Goal: Task Accomplishment & Management: Use online tool/utility

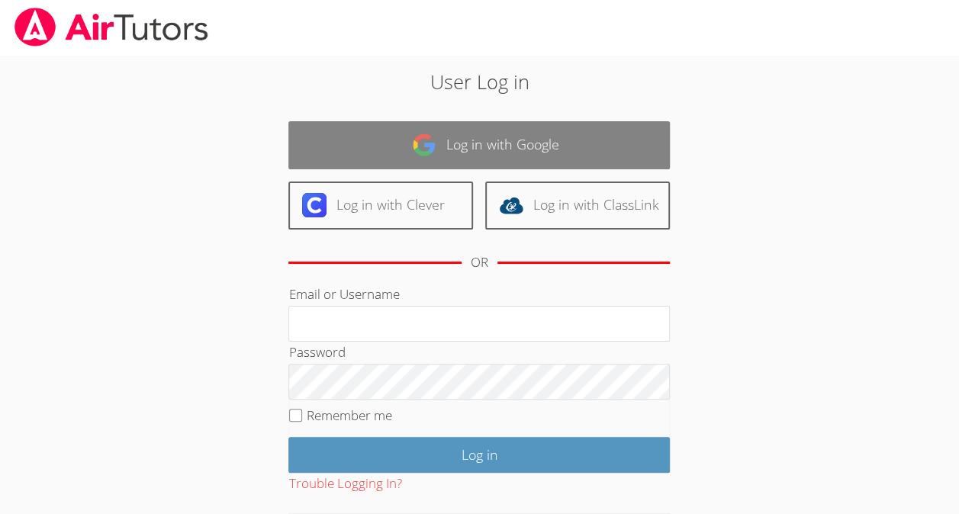
click at [577, 140] on link "Log in with Google" at bounding box center [478, 145] width 381 height 48
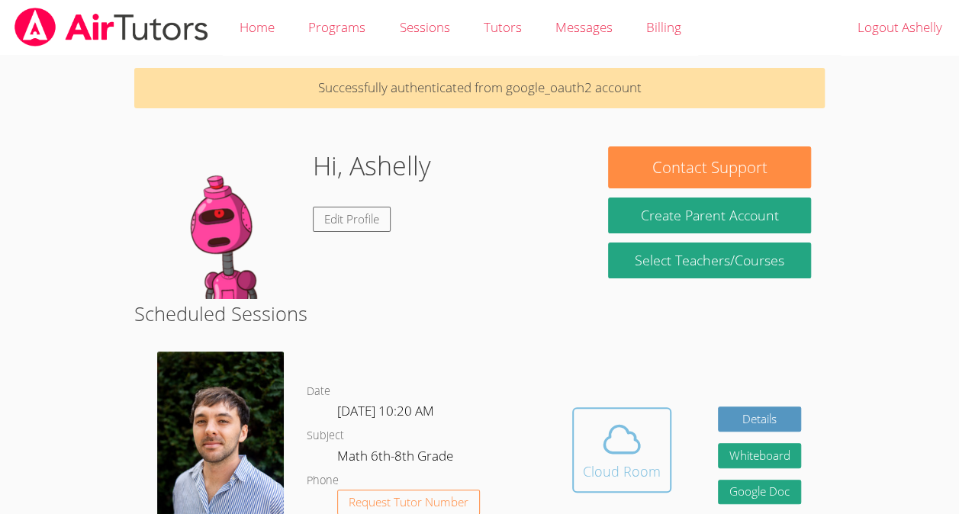
click at [641, 455] on icon at bounding box center [621, 439] width 43 height 43
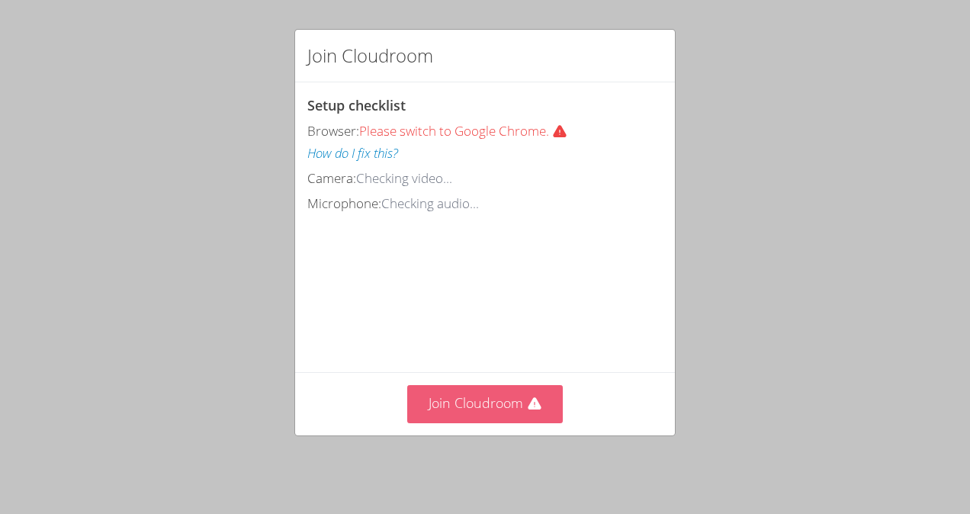
click at [527, 402] on icon at bounding box center [534, 404] width 15 height 15
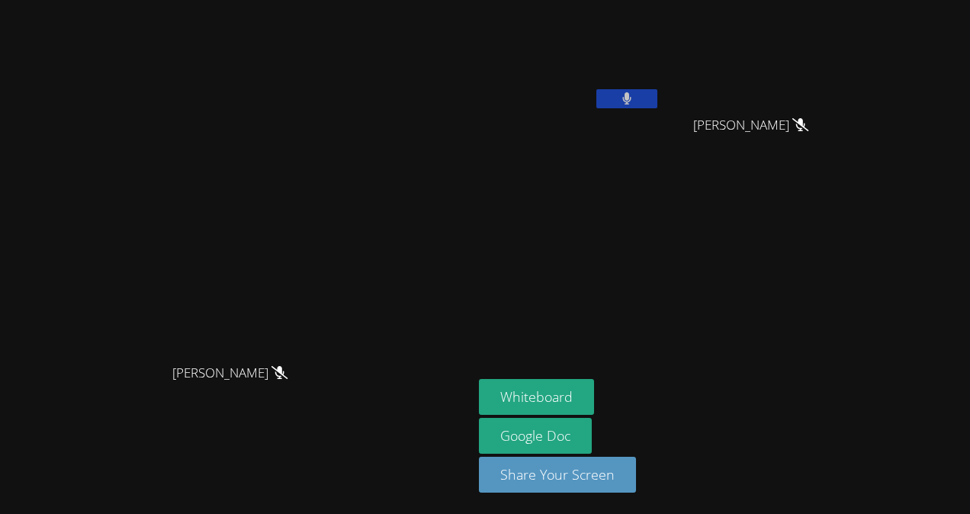
drag, startPoint x: 622, startPoint y: 86, endPoint x: 630, endPoint y: 104, distance: 19.4
click at [630, 104] on div "[PERSON_NAME]" at bounding box center [570, 60] width 182 height 109
click at [630, 104] on icon at bounding box center [627, 98] width 10 height 13
click at [660, 101] on video at bounding box center [570, 57] width 182 height 102
click at [657, 95] on button at bounding box center [626, 98] width 61 height 19
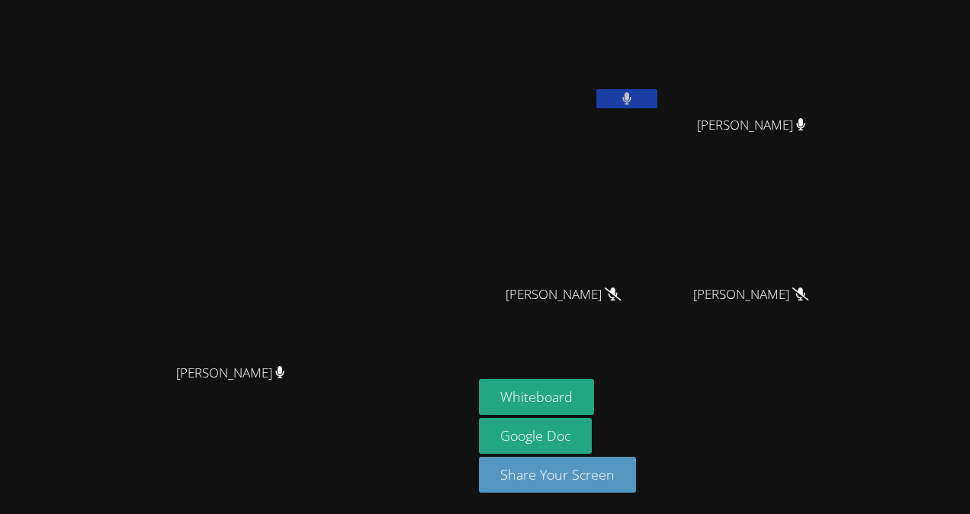
click at [657, 101] on button at bounding box center [626, 98] width 61 height 19
click at [635, 98] on icon at bounding box center [627, 98] width 16 height 13
drag, startPoint x: 702, startPoint y: 99, endPoint x: 688, endPoint y: 97, distance: 13.9
click at [657, 97] on button at bounding box center [626, 98] width 61 height 19
click at [594, 387] on button "Whiteboard" at bounding box center [536, 397] width 115 height 36
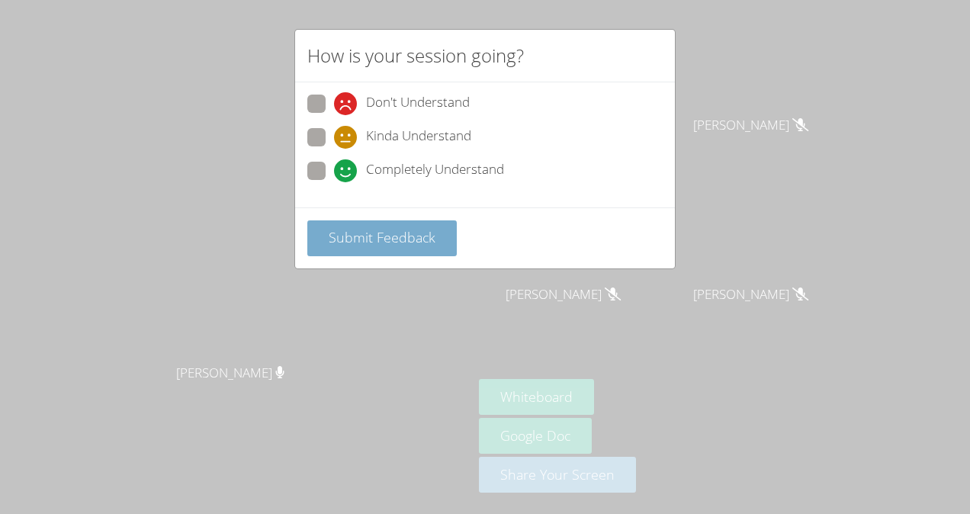
click at [345, 228] on span "Submit Feedback" at bounding box center [382, 237] width 107 height 18
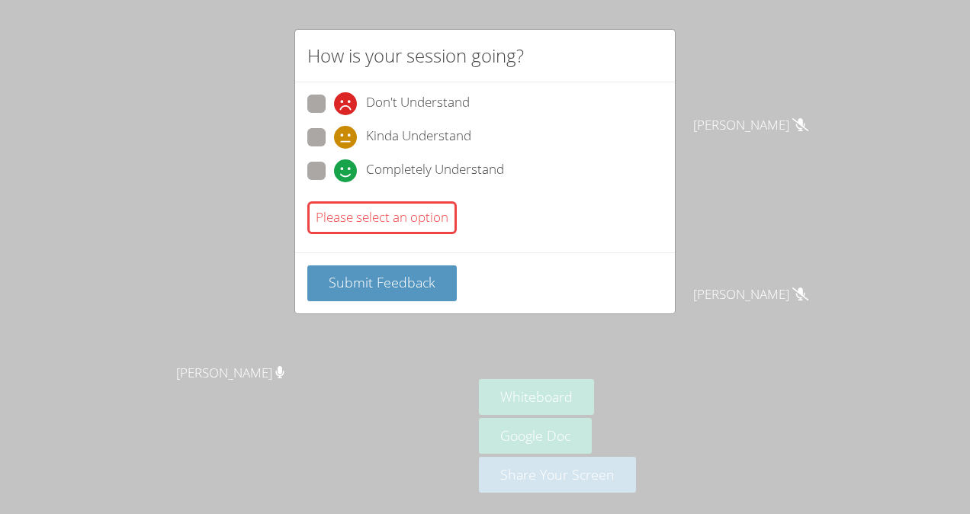
click at [334, 182] on span at bounding box center [334, 182] width 0 height 0
click at [334, 172] on input "Completely Understand" at bounding box center [340, 168] width 13 height 13
radio input "true"
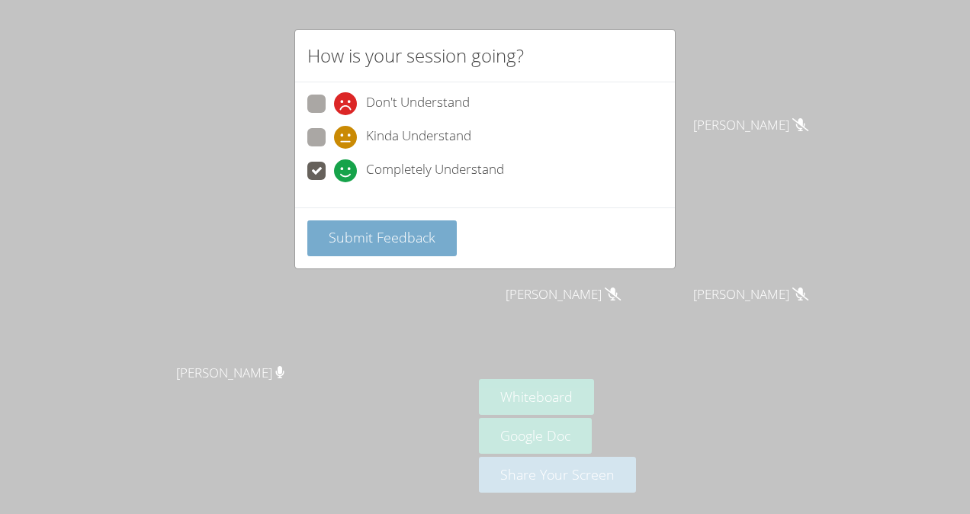
click at [371, 236] on span "Submit Feedback" at bounding box center [382, 237] width 107 height 18
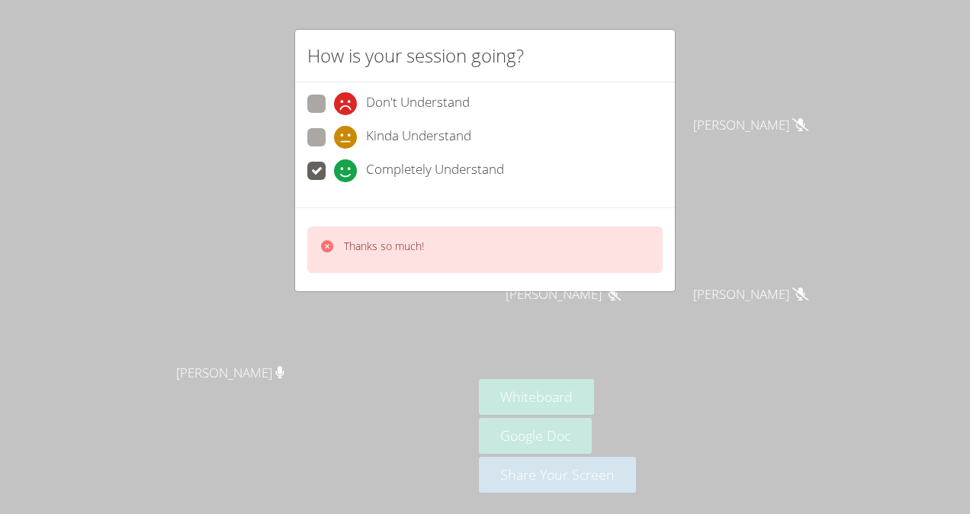
click at [327, 242] on icon at bounding box center [327, 246] width 12 height 12
click at [328, 244] on icon at bounding box center [327, 246] width 15 height 15
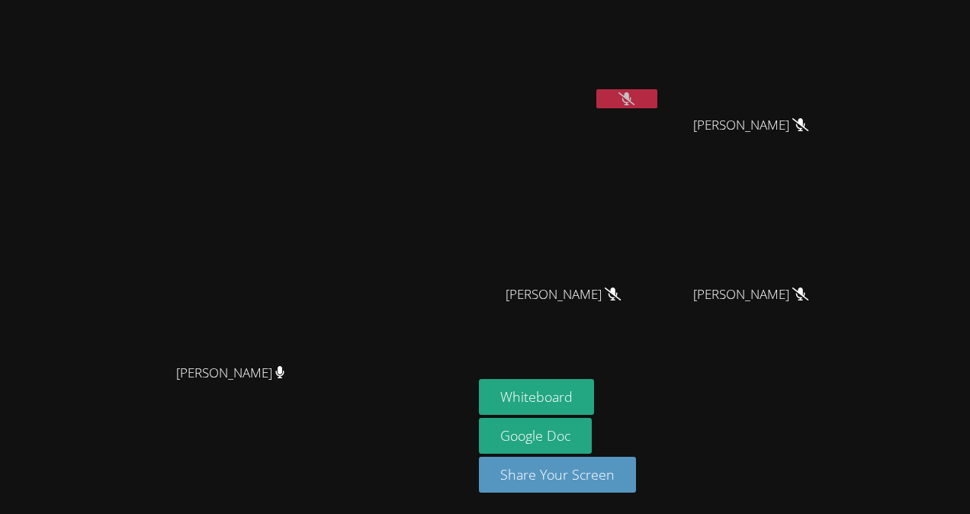
click at [325, 243] on video at bounding box center [236, 226] width 229 height 259
click at [635, 102] on icon at bounding box center [627, 98] width 16 height 13
click at [657, 105] on button at bounding box center [626, 98] width 61 height 19
click at [657, 101] on button at bounding box center [626, 98] width 61 height 19
click at [657, 95] on button at bounding box center [626, 98] width 61 height 19
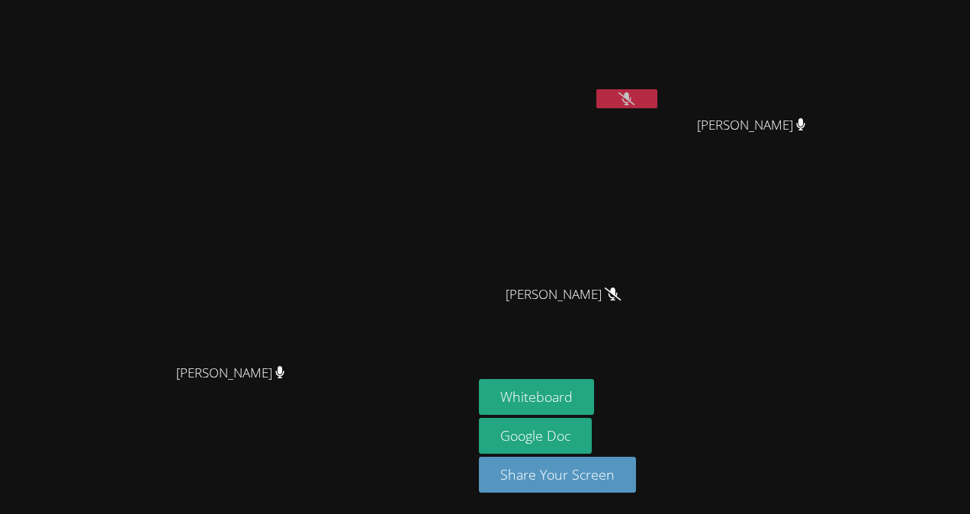
click at [635, 95] on icon at bounding box center [627, 98] width 16 height 13
